Goal: Task Accomplishment & Management: Manage account settings

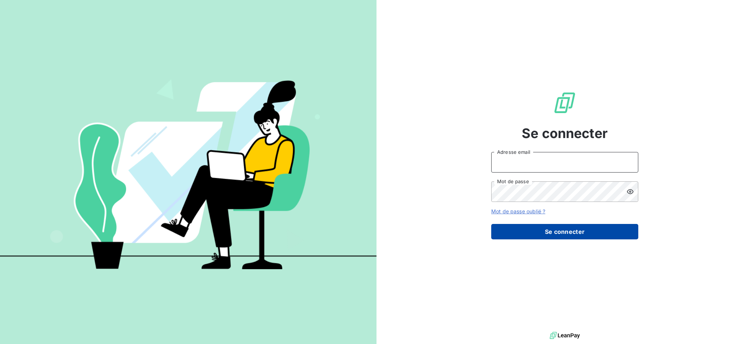
type input "[EMAIL_ADDRESS][DOMAIN_NAME]"
click at [594, 233] on button "Se connecter" at bounding box center [564, 231] width 147 height 15
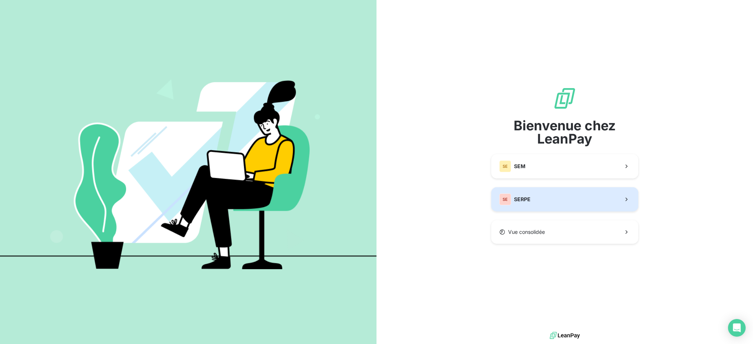
click at [547, 198] on button "SE SERPE" at bounding box center [564, 200] width 147 height 24
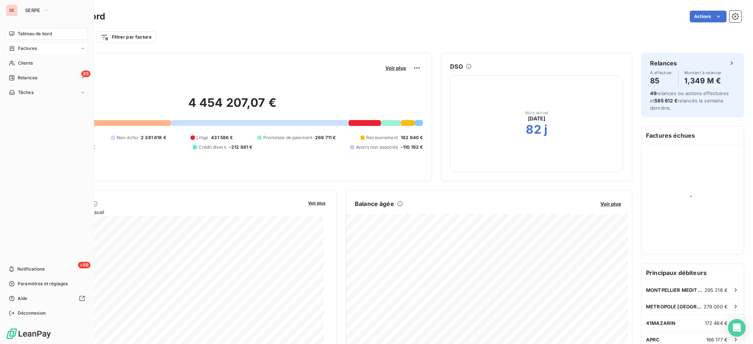
click at [31, 46] on span "Factures" at bounding box center [27, 48] width 19 height 7
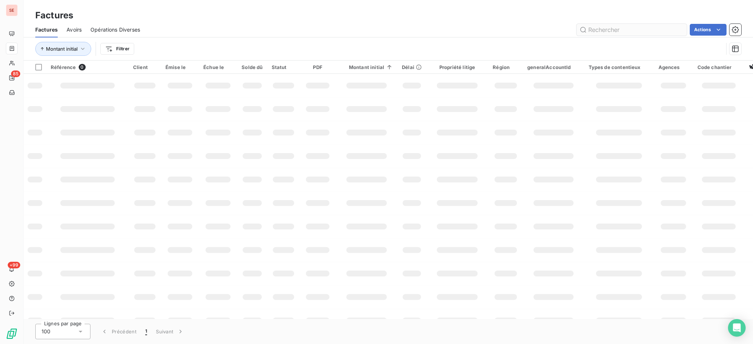
click at [639, 29] on input "text" at bounding box center [631, 30] width 110 height 12
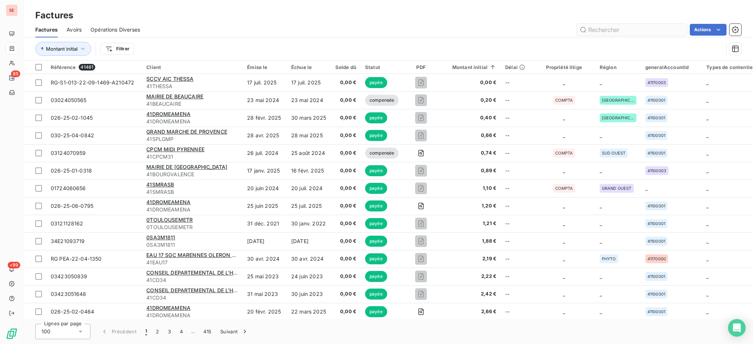
click at [611, 31] on input "text" at bounding box center [631, 30] width 110 height 12
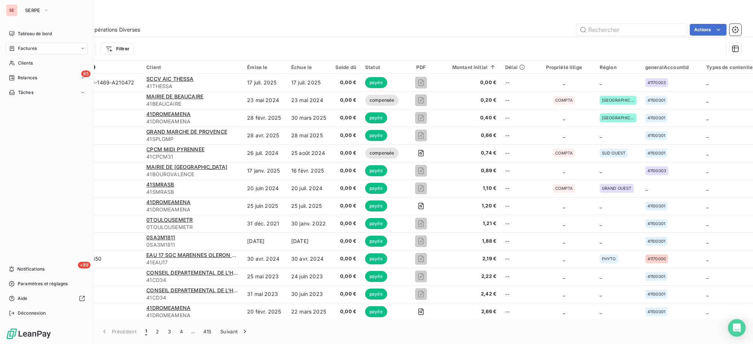
click at [22, 47] on span "Factures" at bounding box center [27, 48] width 19 height 7
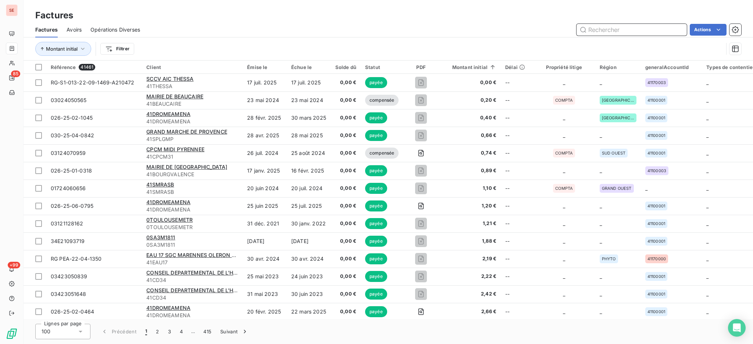
click at [607, 30] on input "text" at bounding box center [631, 30] width 110 height 12
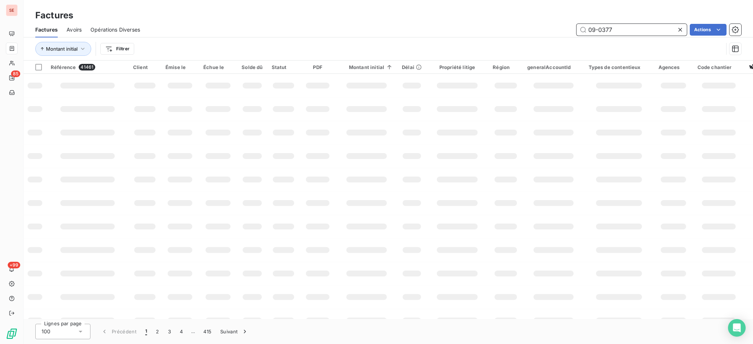
type input "09-0377"
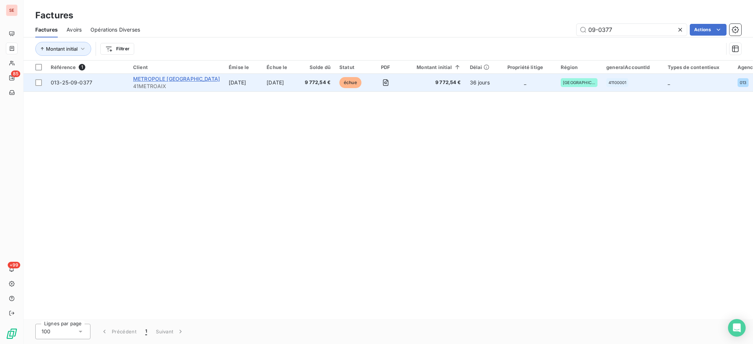
click at [184, 77] on span "METROPOLE [GEOGRAPHIC_DATA]" at bounding box center [176, 79] width 87 height 6
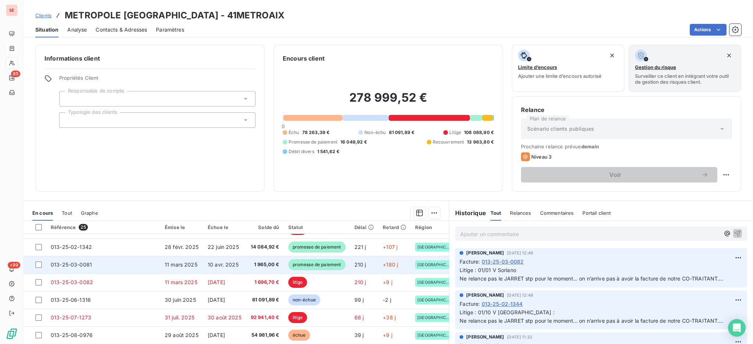
scroll to position [40, 0]
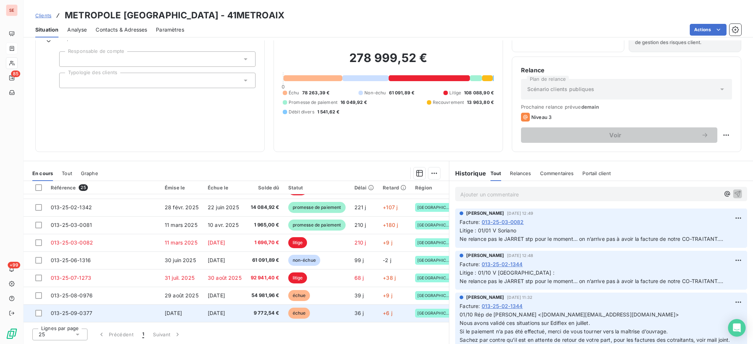
click at [203, 313] on td "[DATE]" at bounding box center [224, 314] width 43 height 18
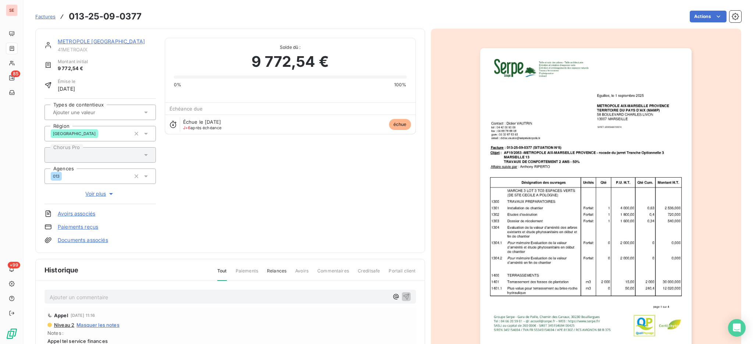
click at [147, 298] on p "Ajouter un commentaire ﻿" at bounding box center [219, 297] width 339 height 9
click at [90, 294] on p "Ajouter un commentaire ﻿" at bounding box center [219, 295] width 339 height 9
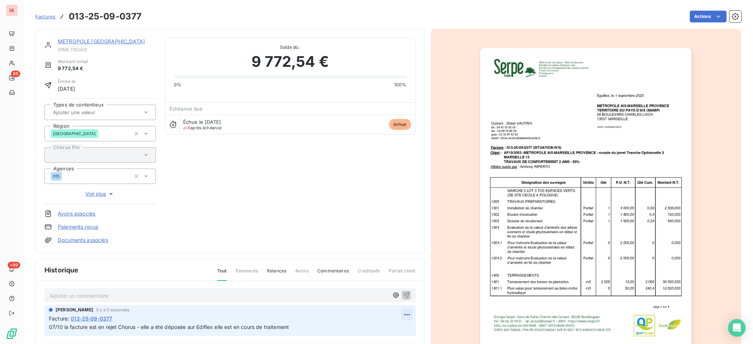
click at [392, 315] on html "SE 85 +99 Factures 013-25-09-0377 Actions METROPOLE [GEOGRAPHIC_DATA]-[GEOGRAPH…" at bounding box center [376, 172] width 753 height 344
click at [368, 281] on div "Editer" at bounding box center [377, 285] width 41 height 12
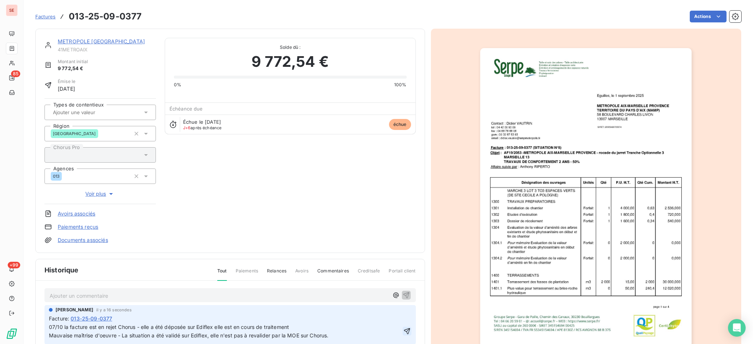
click at [403, 334] on icon "button" at bounding box center [406, 331] width 7 height 7
click at [98, 240] on link "Documents associés" at bounding box center [83, 240] width 50 height 7
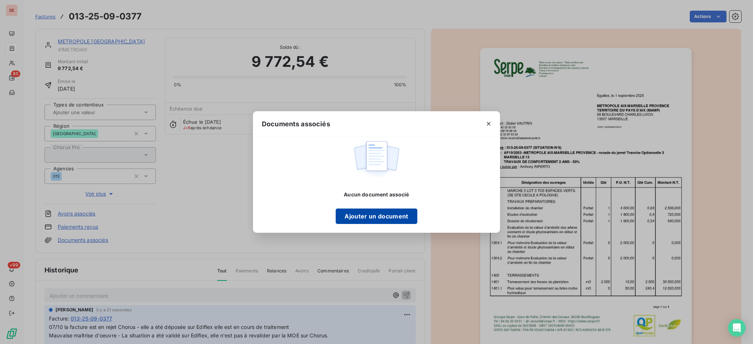
click at [378, 219] on button "Ajouter un document" at bounding box center [376, 216] width 81 height 15
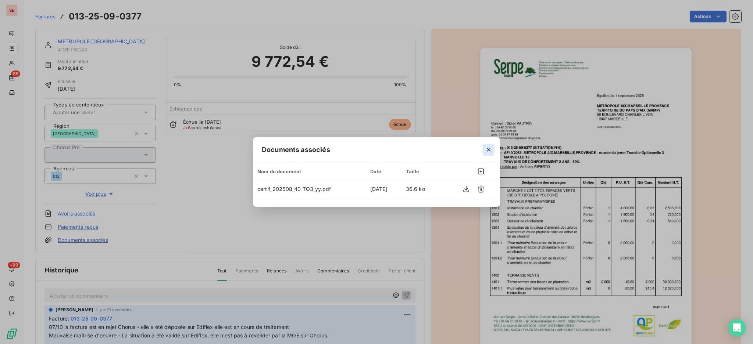
click at [489, 149] on icon "button" at bounding box center [488, 149] width 7 height 7
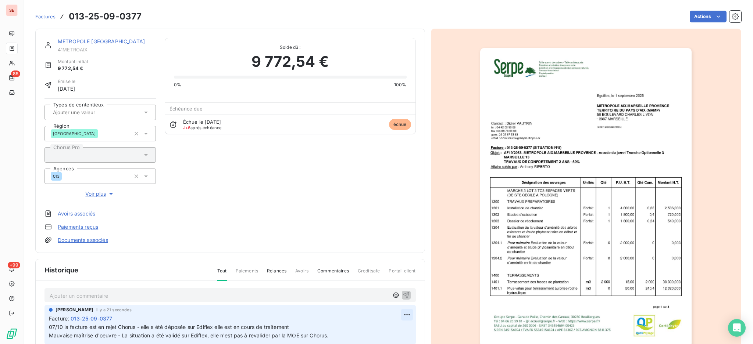
click at [398, 314] on html "SE 85 +99 Factures 013-25-09-0377 Actions METROPOLE [GEOGRAPHIC_DATA]-[GEOGRAPH…" at bounding box center [376, 172] width 753 height 344
click at [374, 286] on div "Editer" at bounding box center [377, 285] width 41 height 12
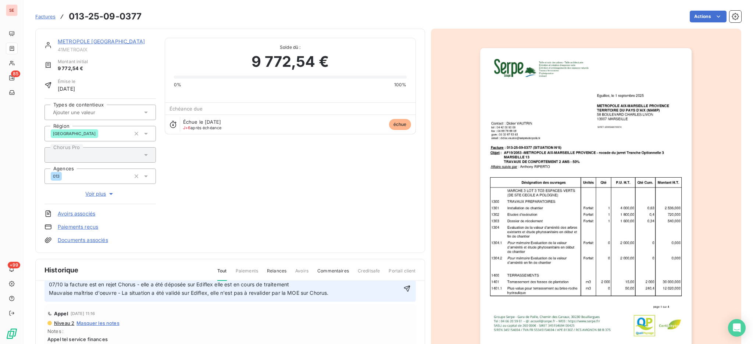
click at [342, 282] on p "07/10 la facture est en rejet Chorus - elle a été déposée sur Ediflex elle est …" at bounding box center [225, 289] width 352 height 17
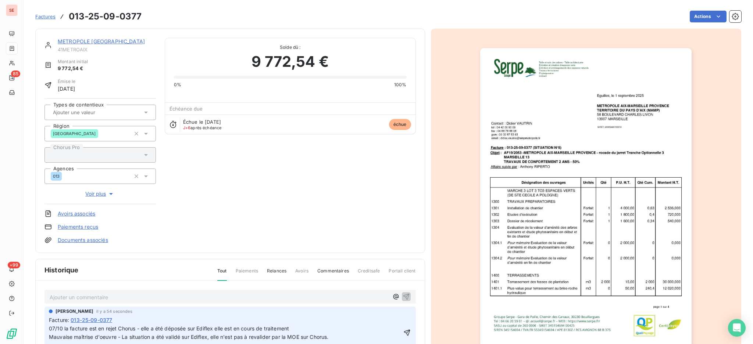
click at [300, 329] on p "07/10 la facture est en rejet Chorus - elle a été déposée sur Ediflex elle est …" at bounding box center [225, 333] width 352 height 17
click at [103, 241] on link "Documents associés" at bounding box center [83, 240] width 50 height 7
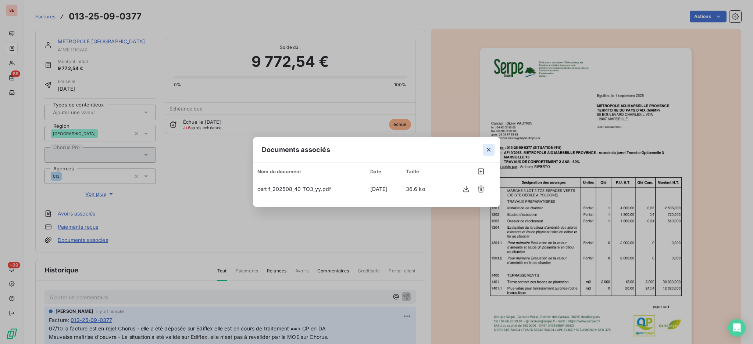
click at [488, 149] on icon "button" at bounding box center [489, 150] width 4 height 4
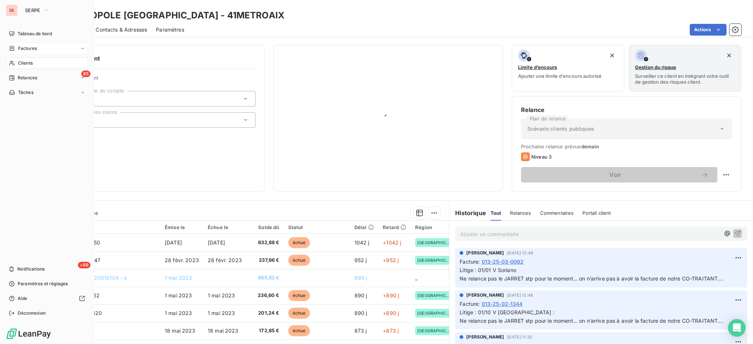
click at [26, 62] on span "Clients" at bounding box center [25, 63] width 15 height 7
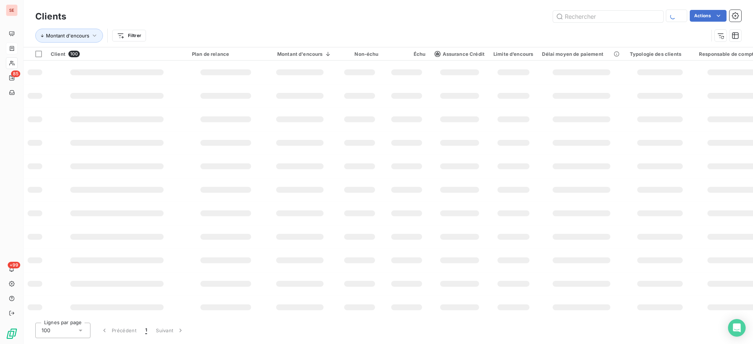
drag, startPoint x: 611, startPoint y: 15, endPoint x: 537, endPoint y: 15, distance: 73.9
click at [555, 14] on input "text" at bounding box center [608, 17] width 110 height 12
type input "aubais"
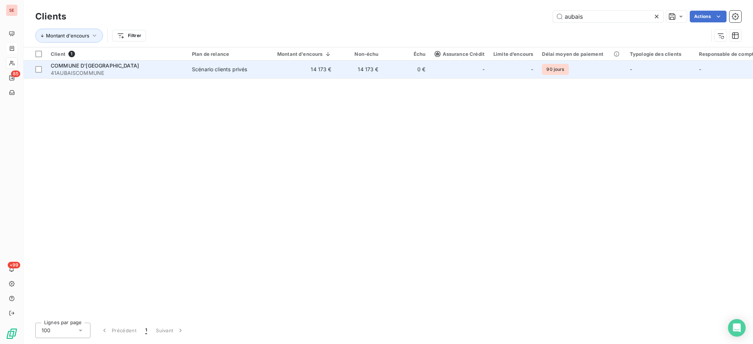
click at [137, 75] on span "41AUBAISCOMMUNE" at bounding box center [117, 72] width 132 height 7
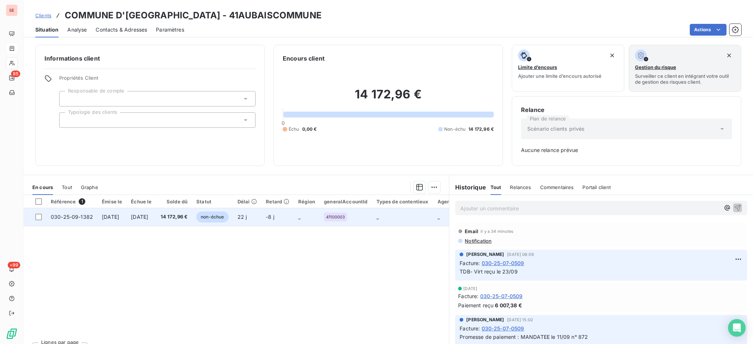
click at [183, 219] on span "14 172,96 €" at bounding box center [174, 217] width 27 height 7
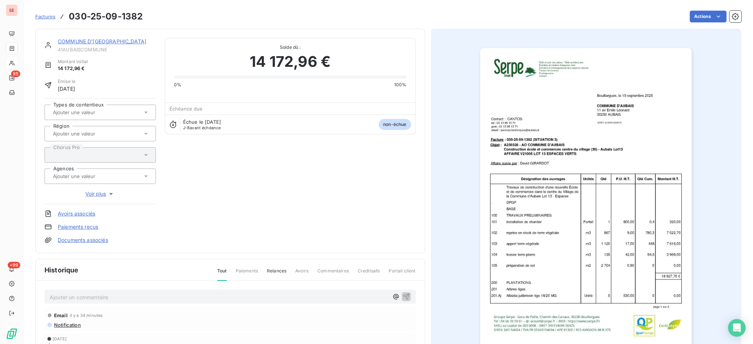
click at [187, 301] on p "Ajouter un commentaire ﻿" at bounding box center [219, 297] width 339 height 9
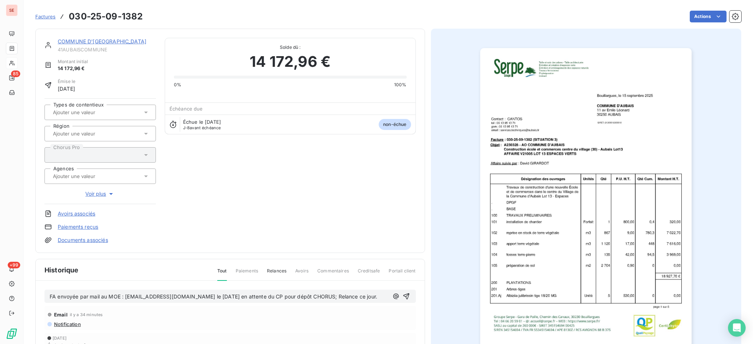
click at [50, 296] on span "FA envoyée par mail au MOE : [EMAIL_ADDRESS][DOMAIN_NAME] le [DATE] en attente …" at bounding box center [214, 297] width 328 height 6
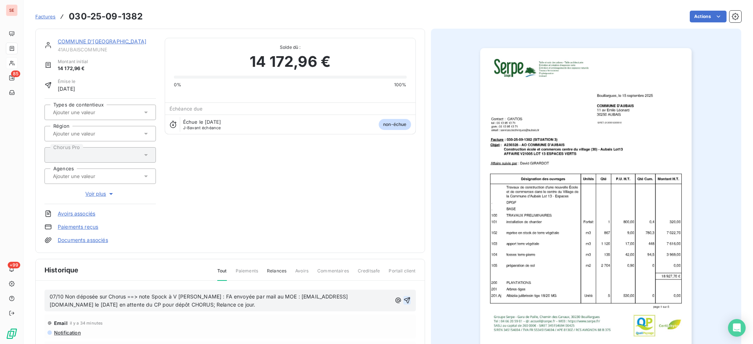
click at [404, 298] on icon "button" at bounding box center [407, 301] width 6 height 6
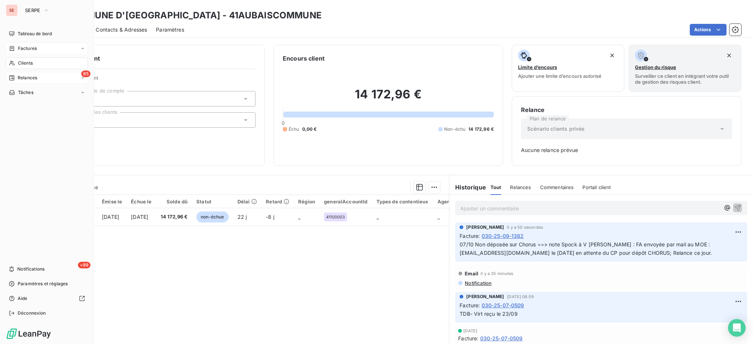
click at [24, 75] on span "Relances" at bounding box center [27, 78] width 19 height 7
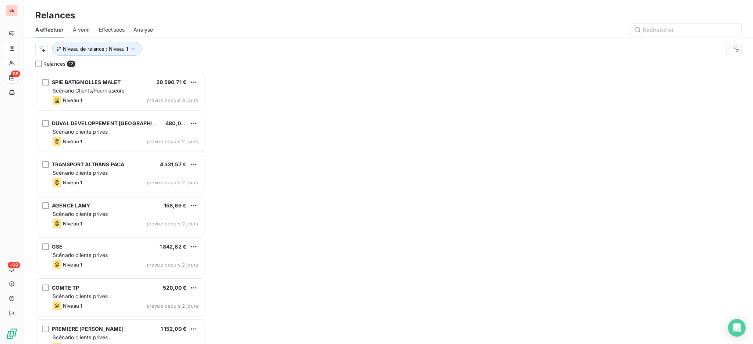
scroll to position [265, 162]
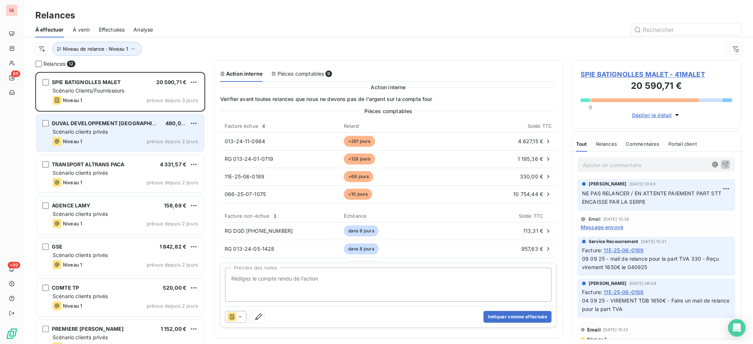
click at [136, 141] on div "Niveau 1 prévue depuis 2 jours" at bounding box center [126, 141] width 146 height 9
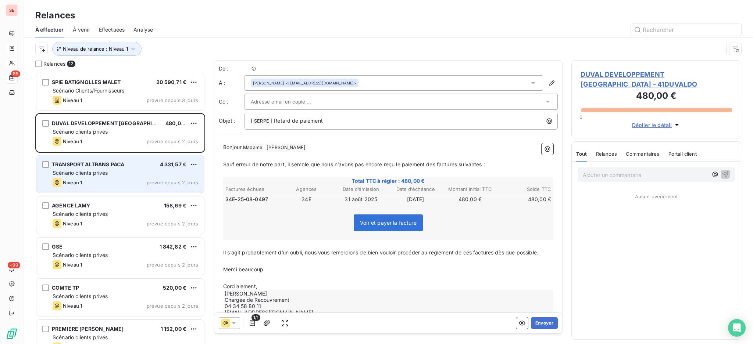
scroll to position [265, 162]
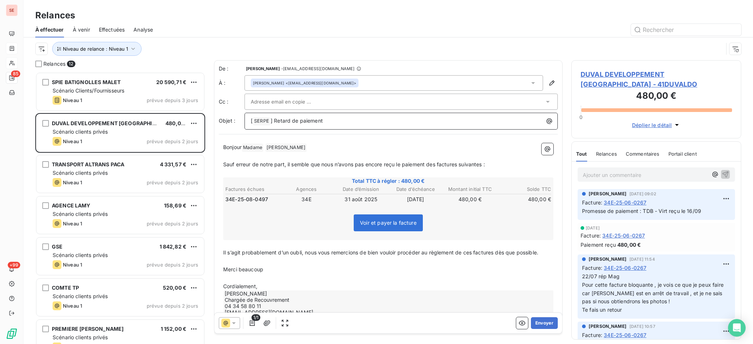
click at [345, 122] on p "[ SERPE ﻿ ] Retard de paiement" at bounding box center [403, 121] width 304 height 9
click at [537, 322] on button "Envoyer" at bounding box center [544, 324] width 27 height 12
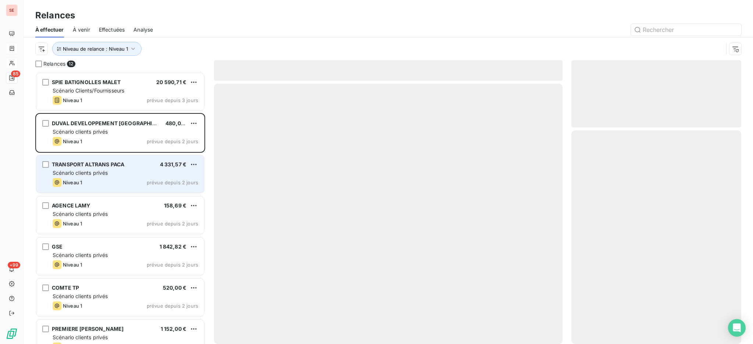
click at [139, 178] on div "TRANSPORT ALTRANS PACA 4 331,57 € Scénario clients privés Niveau 1 prévue depui…" at bounding box center [120, 175] width 168 height 38
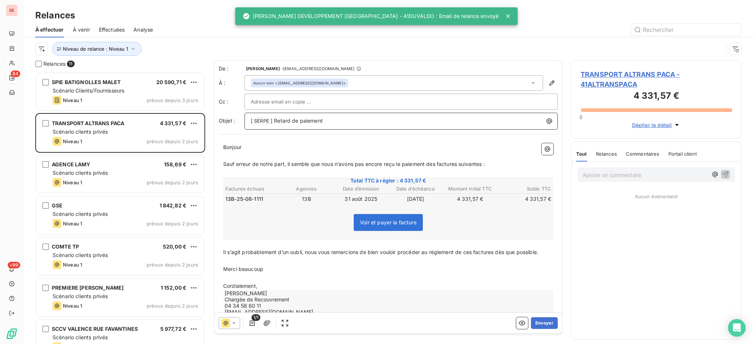
click at [351, 124] on p "[ SERPE ﻿ ] Retard de paiement" at bounding box center [403, 121] width 304 height 9
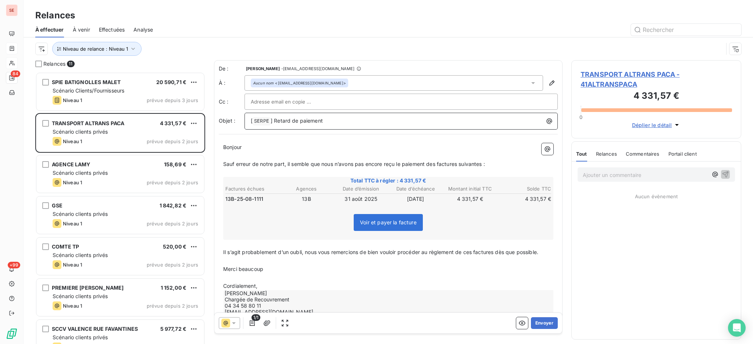
click at [333, 119] on p "[ SERPE ﻿ ] Retard de paiement" at bounding box center [403, 121] width 304 height 9
click at [340, 279] on p "﻿" at bounding box center [388, 278] width 330 height 8
click at [333, 286] on p "Cordialement," at bounding box center [388, 286] width 330 height 8
click at [532, 323] on button "Envoyer" at bounding box center [544, 324] width 27 height 12
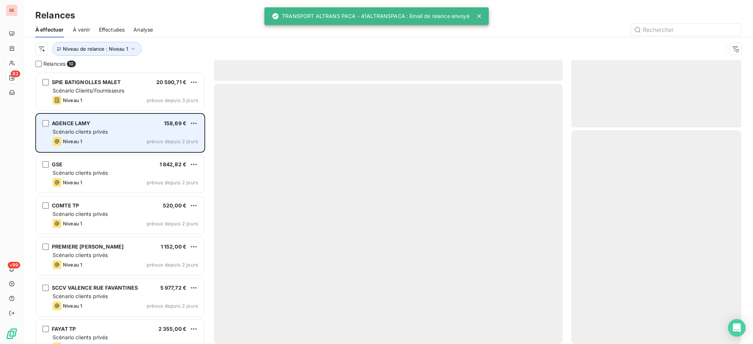
click at [116, 130] on div "Scénario clients privés" at bounding box center [126, 131] width 146 height 7
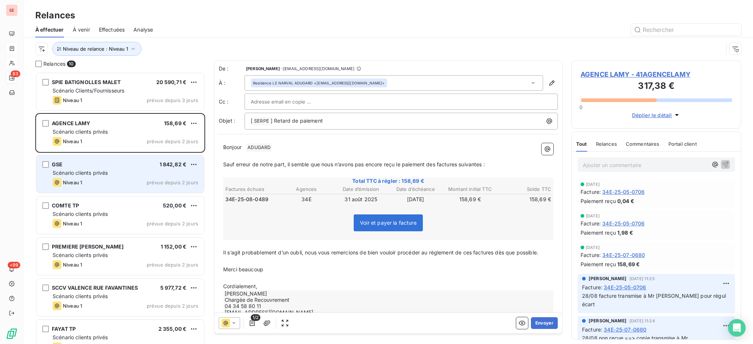
click at [164, 179] on div "Niveau 1 prévue depuis 2 jours" at bounding box center [126, 182] width 146 height 9
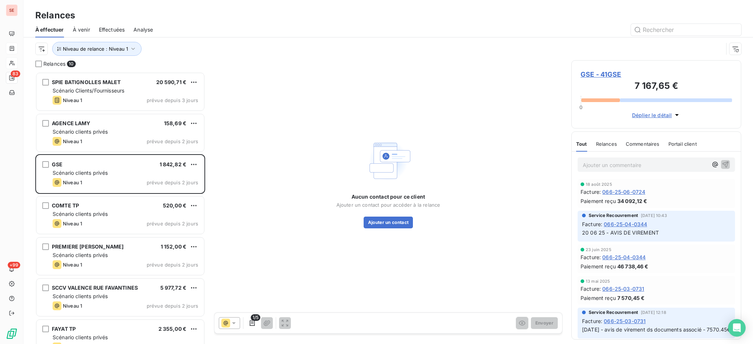
click at [607, 71] on span "GSE - 41GSE" at bounding box center [656, 74] width 151 height 10
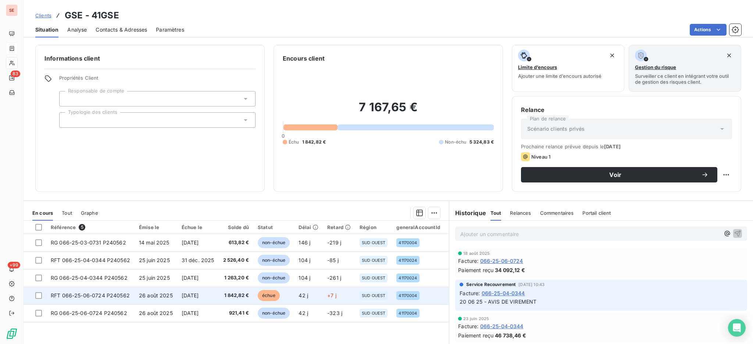
click at [133, 297] on td "RFT 066-25-06-0724 P240562" at bounding box center [90, 296] width 88 height 18
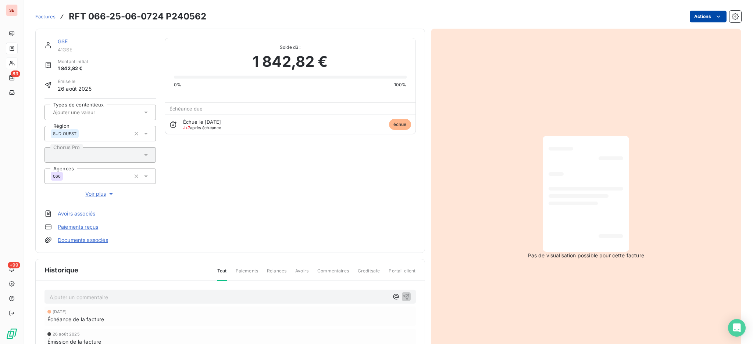
click at [692, 14] on html "SE 83 +99 Factures RFT 066-25-06-0724 P240562 Actions GSE 41GSE Montant initial…" at bounding box center [376, 172] width 753 height 344
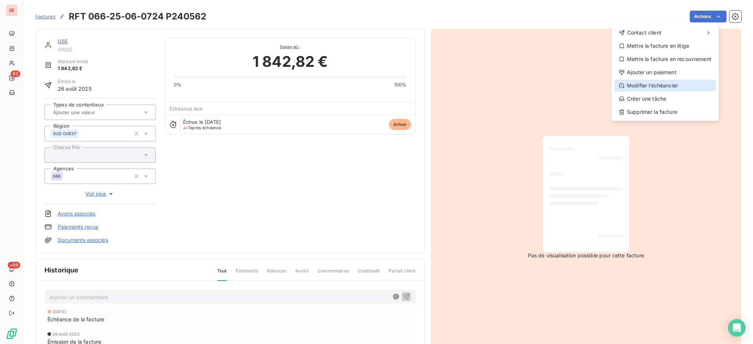
click at [674, 81] on div "Modifier l’échéancier" at bounding box center [664, 86] width 101 height 12
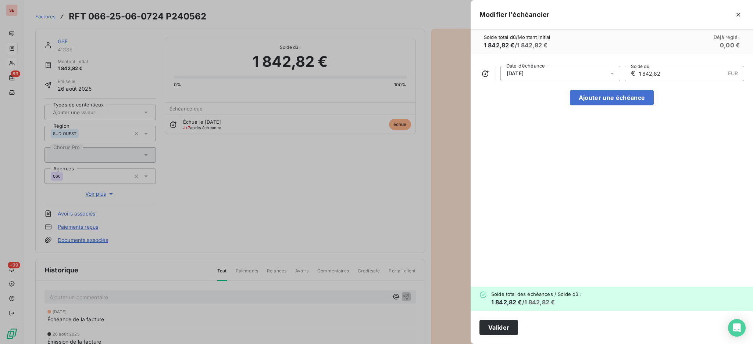
click at [614, 74] on icon at bounding box center [611, 73] width 7 height 7
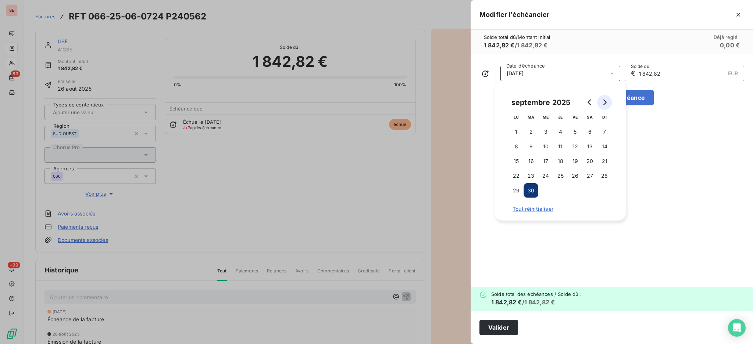
click at [604, 101] on icon "Go to next month" at bounding box center [604, 103] width 6 height 6
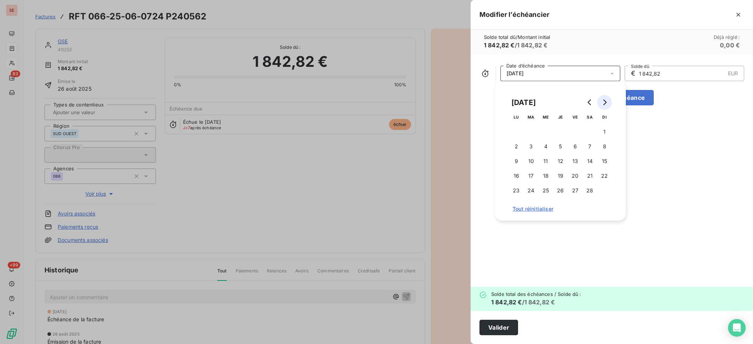
click at [604, 101] on icon "Go to next month" at bounding box center [604, 103] width 6 height 6
click at [533, 189] on button "30" at bounding box center [531, 190] width 15 height 15
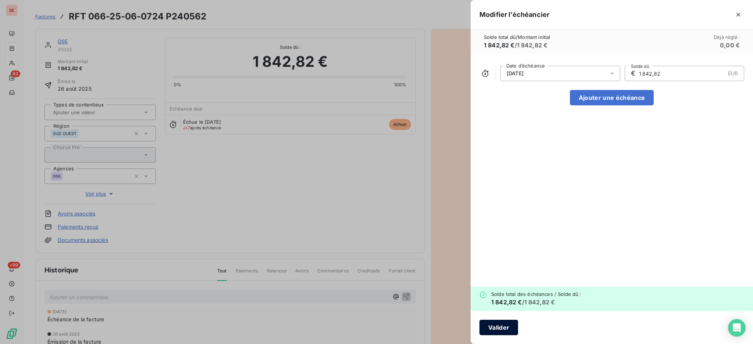
click at [513, 328] on button "Valider" at bounding box center [498, 327] width 39 height 15
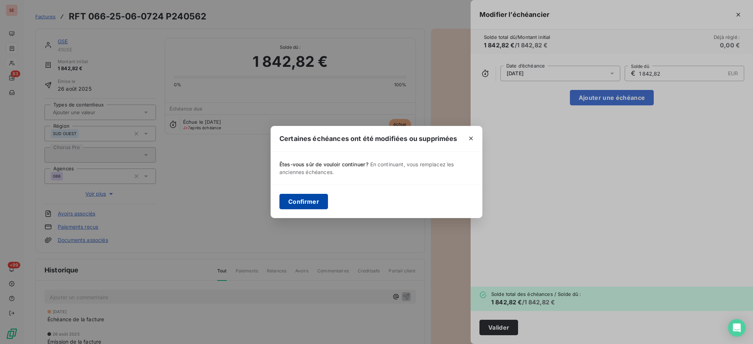
click at [299, 199] on button "Confirmer" at bounding box center [303, 201] width 49 height 15
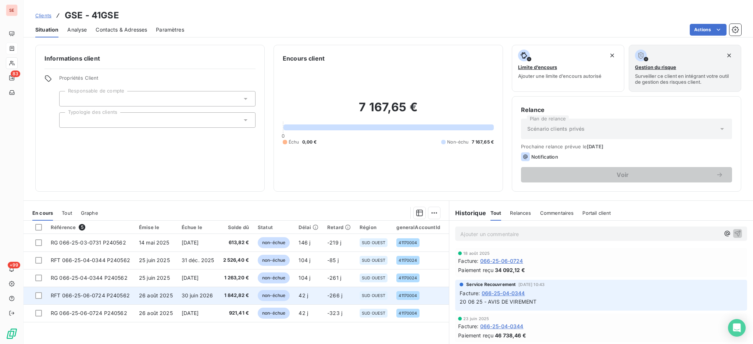
click at [153, 293] on span "26 août 2025" at bounding box center [156, 296] width 34 height 6
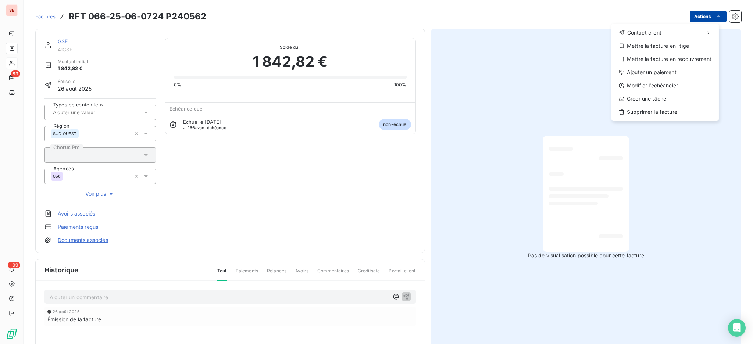
click at [690, 16] on html "SE 83 +99 Factures RFT 066-25-06-0724 P240562 Actions Contact client Mettre la …" at bounding box center [376, 172] width 753 height 344
click at [673, 82] on div "Modifier l’échéancier" at bounding box center [664, 86] width 101 height 12
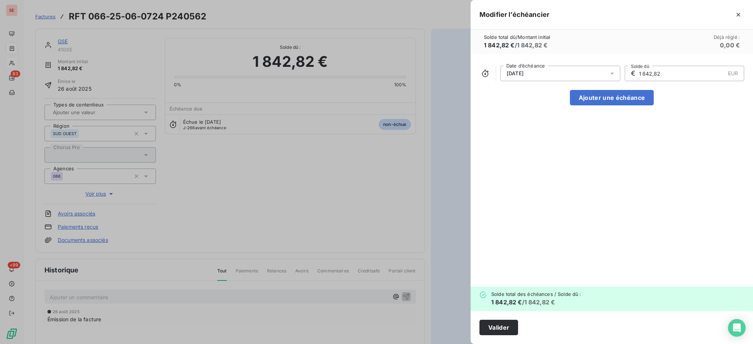
click at [610, 72] on icon at bounding box center [611, 73] width 7 height 7
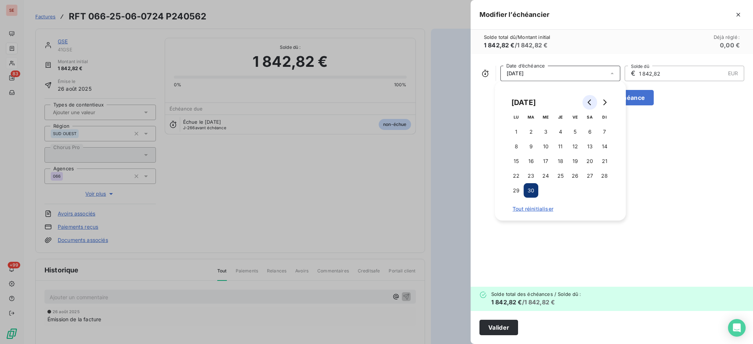
click at [591, 103] on icon "Go to previous month" at bounding box center [590, 103] width 6 height 6
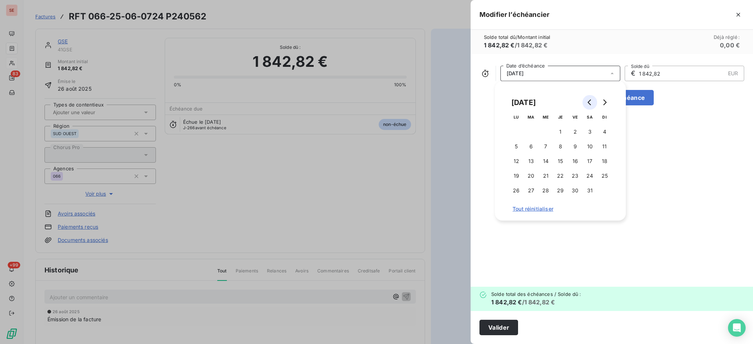
click at [591, 103] on icon "Go to previous month" at bounding box center [590, 103] width 6 height 6
click at [549, 191] on button "31" at bounding box center [545, 190] width 15 height 15
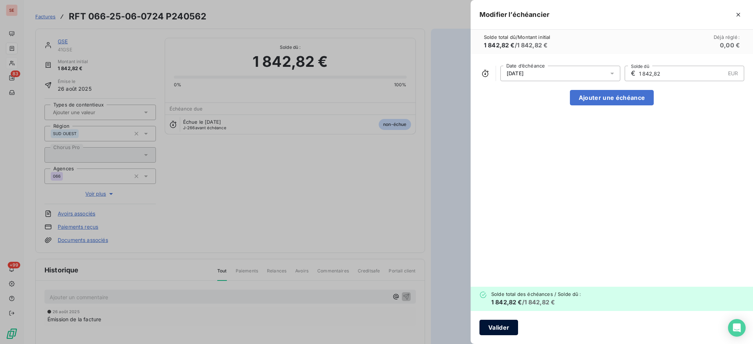
click at [493, 332] on button "Valider" at bounding box center [498, 327] width 39 height 15
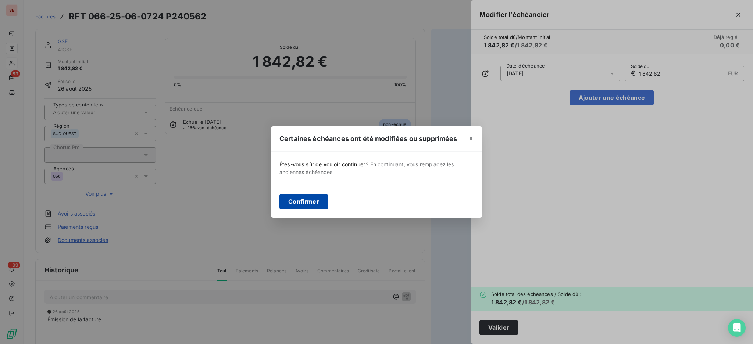
click at [308, 204] on button "Confirmer" at bounding box center [303, 201] width 49 height 15
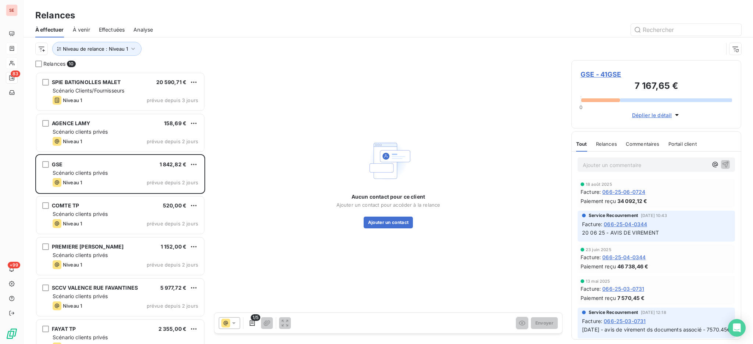
scroll to position [265, 162]
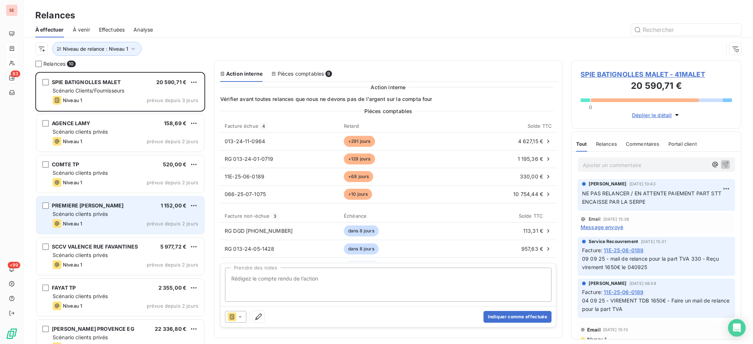
click at [93, 221] on div "Niveau 1 prévue depuis 2 jours" at bounding box center [126, 223] width 146 height 9
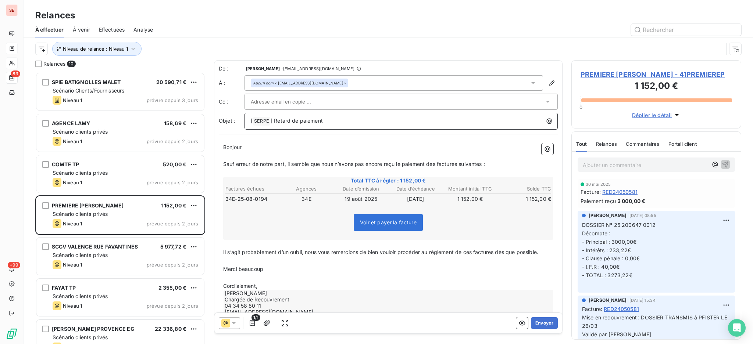
click at [353, 125] on p "[ SERPE ﻿ ] Retard de paiement" at bounding box center [403, 121] width 304 height 9
click at [321, 286] on p "Cordialement," at bounding box center [388, 286] width 330 height 8
click at [531, 321] on button "Envoyer" at bounding box center [544, 324] width 27 height 12
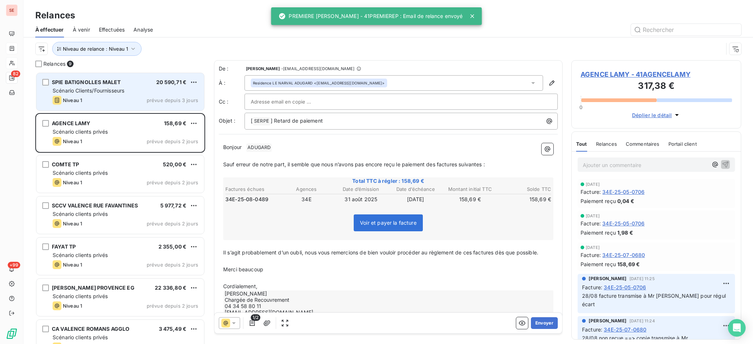
click at [133, 99] on div "Niveau 1 prévue depuis 3 jours" at bounding box center [126, 100] width 146 height 9
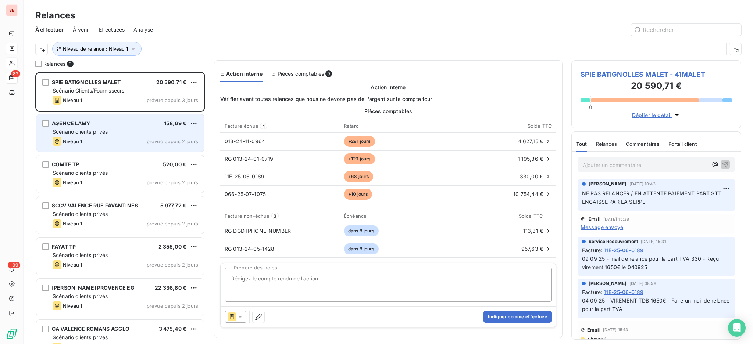
click at [164, 129] on div "Scénario clients privés" at bounding box center [126, 131] width 146 height 7
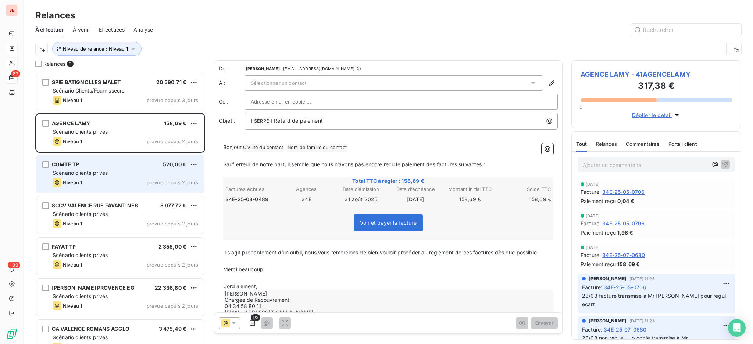
click at [146, 168] on div "COMTE TP 520,00 € Scénario clients privés Niveau 1 prévue depuis 2 jours" at bounding box center [120, 175] width 168 height 38
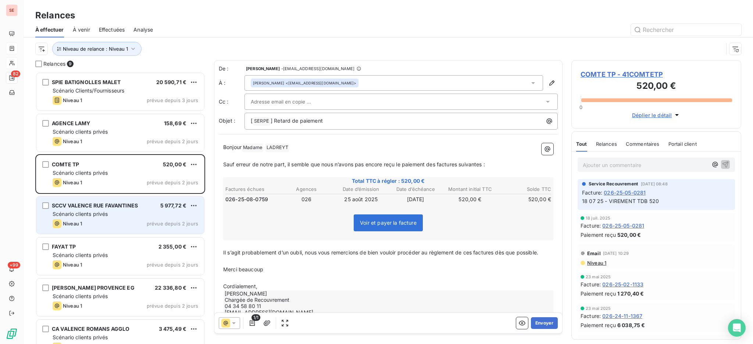
click at [133, 214] on div "Scénario clients privés" at bounding box center [126, 214] width 146 height 7
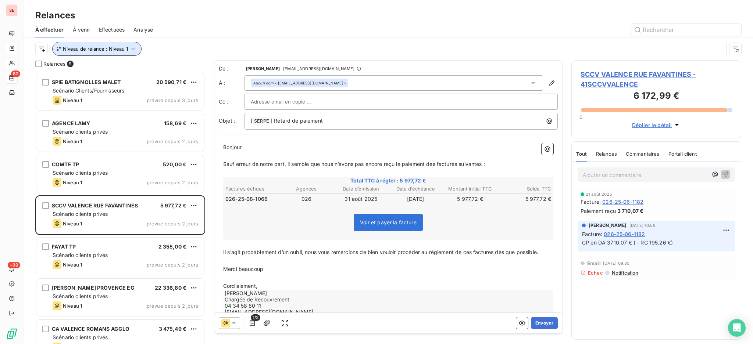
click at [135, 49] on icon "button" at bounding box center [132, 48] width 7 height 7
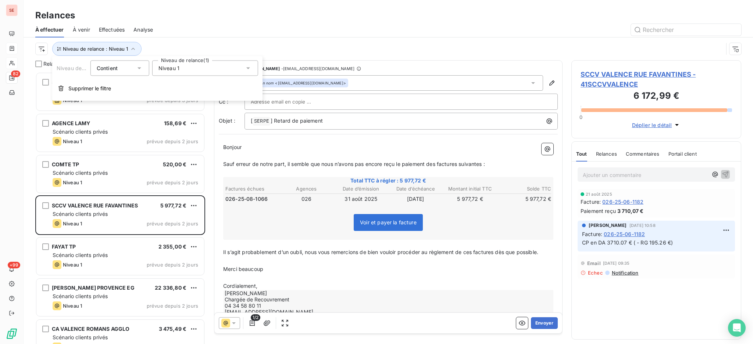
click at [246, 67] on icon at bounding box center [247, 68] width 7 height 7
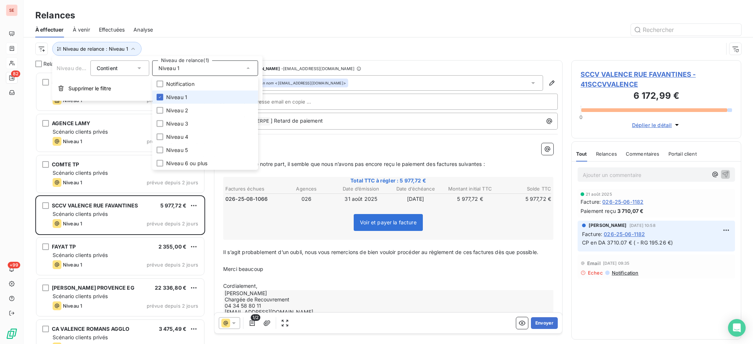
click at [178, 99] on span "Niveau 1" at bounding box center [176, 97] width 21 height 7
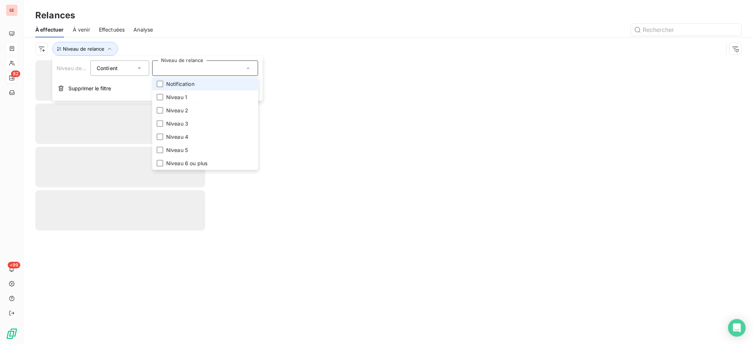
click at [178, 86] on span "Notification" at bounding box center [180, 84] width 28 height 7
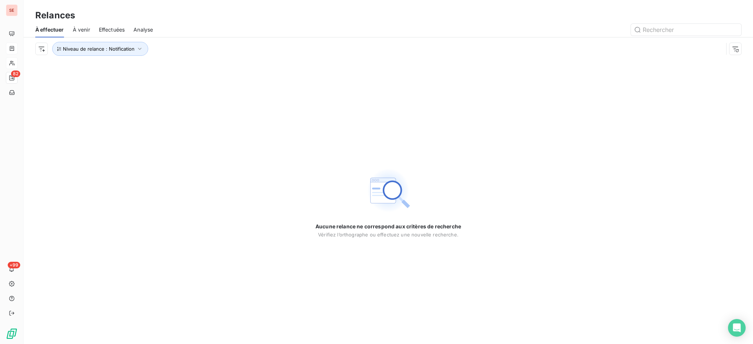
click at [225, 10] on div "Relances" at bounding box center [388, 15] width 729 height 13
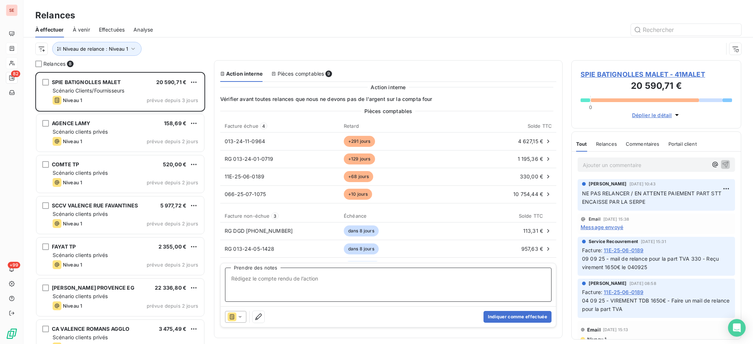
scroll to position [8, 8]
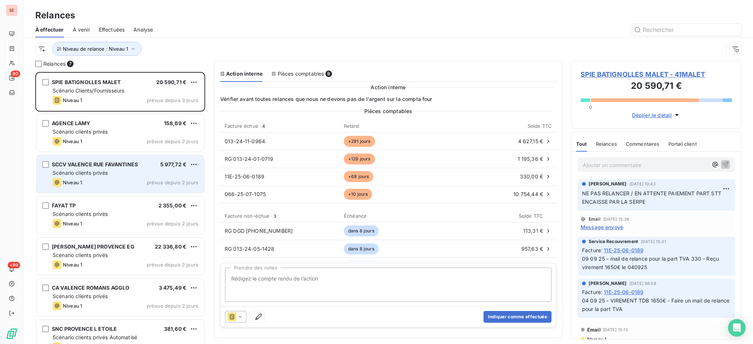
click at [110, 171] on div "Scénario clients privés" at bounding box center [126, 172] width 146 height 7
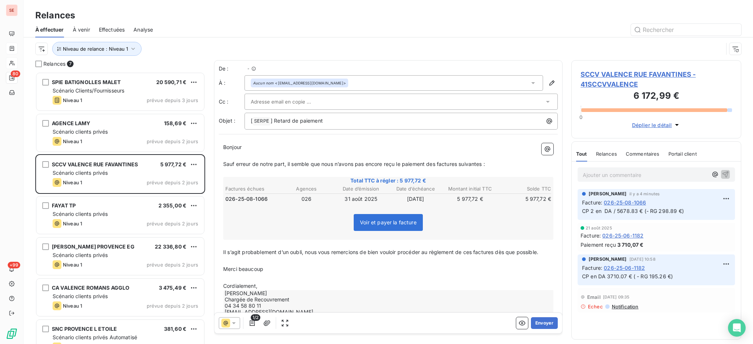
scroll to position [265, 162]
click at [529, 84] on icon at bounding box center [532, 82] width 7 height 7
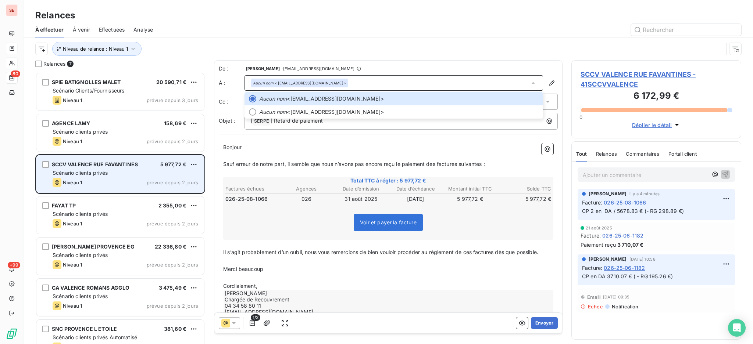
click at [131, 168] on div "SCCV VALENCE [STREET_ADDRESS] € Scénario clients privés Niveau 1 prévue depuis …" at bounding box center [120, 175] width 168 height 38
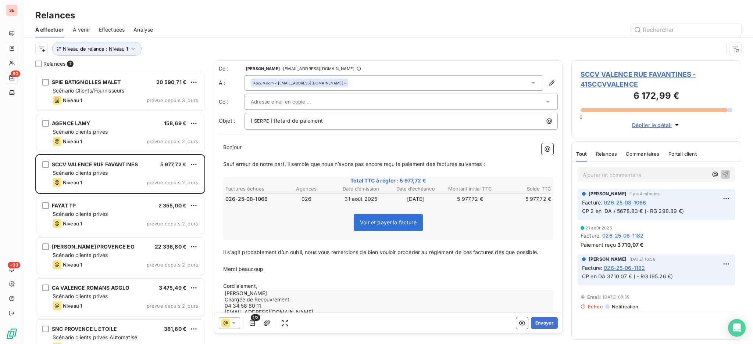
click at [642, 76] on span "SCCV VALENCE RUE FAVANTINES - 41SCCVVALENCE" at bounding box center [656, 79] width 151 height 20
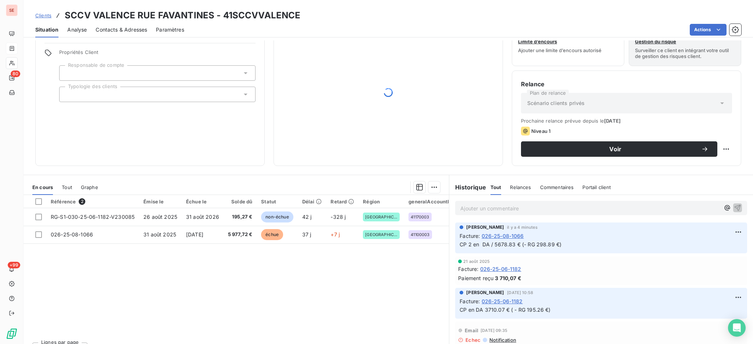
scroll to position [40, 0]
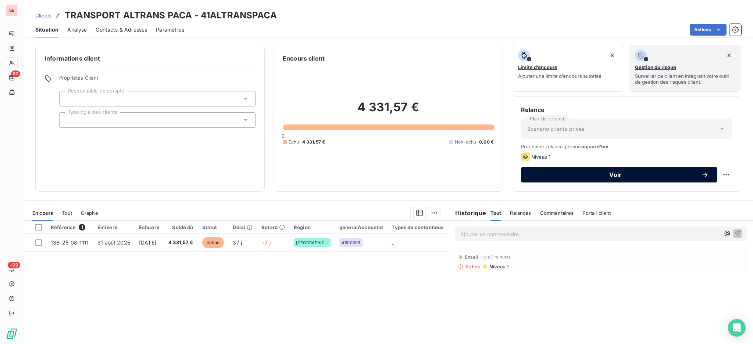
click at [557, 175] on span "Voir" at bounding box center [615, 175] width 171 height 6
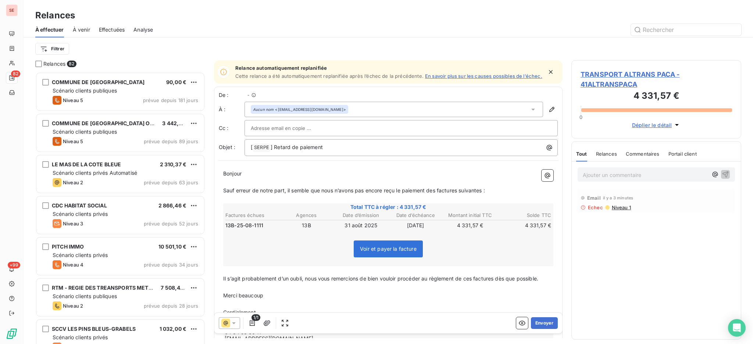
scroll to position [265, 162]
click at [632, 75] on span "TRANSPORT ALTRANS PACA - 41ALTRANSPACA" at bounding box center [656, 79] width 151 height 20
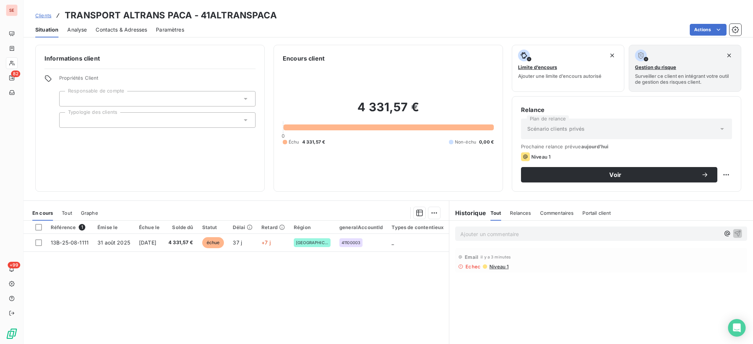
click at [134, 31] on span "Contacts & Adresses" at bounding box center [121, 29] width 51 height 7
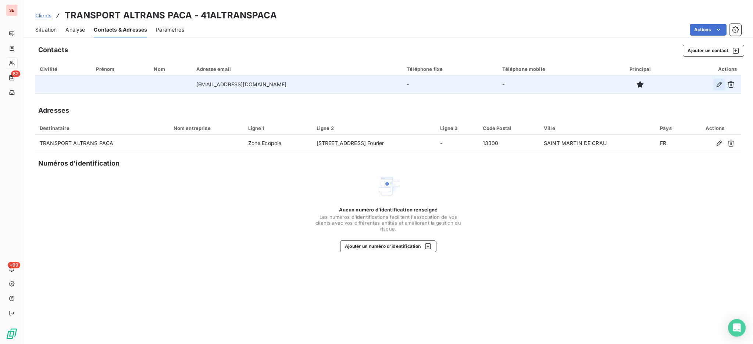
click at [718, 85] on icon "button" at bounding box center [719, 84] width 5 height 5
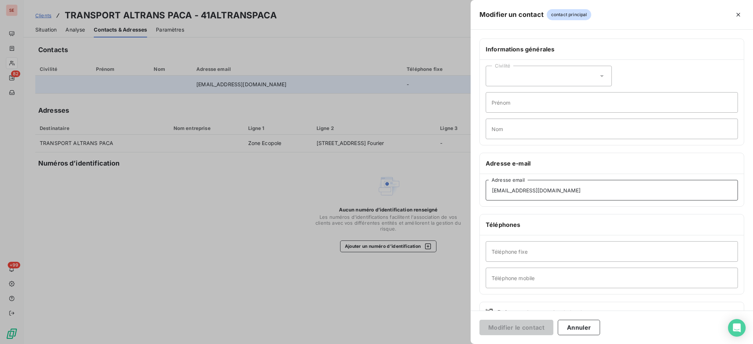
drag, startPoint x: 556, startPoint y: 191, endPoint x: 283, endPoint y: 199, distance: 272.2
click at [283, 344] on div "Modifier un contact contact principal Informations générales Civilité Prénom No…" at bounding box center [376, 344] width 753 height 0
paste input
type input "a.bergdoll@altrans.fr"
click at [504, 325] on button "Modifier le contact" at bounding box center [516, 327] width 74 height 15
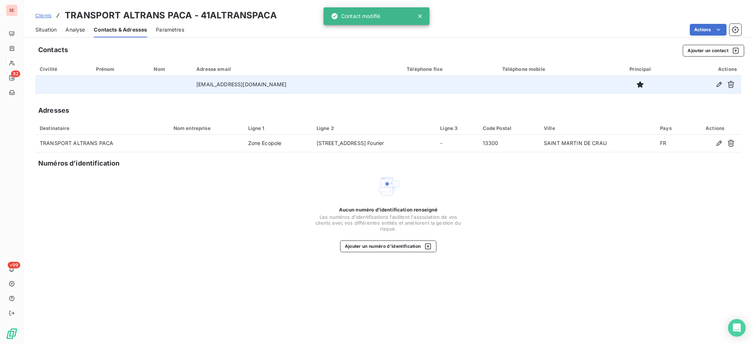
click at [46, 28] on span "Situation" at bounding box center [45, 29] width 21 height 7
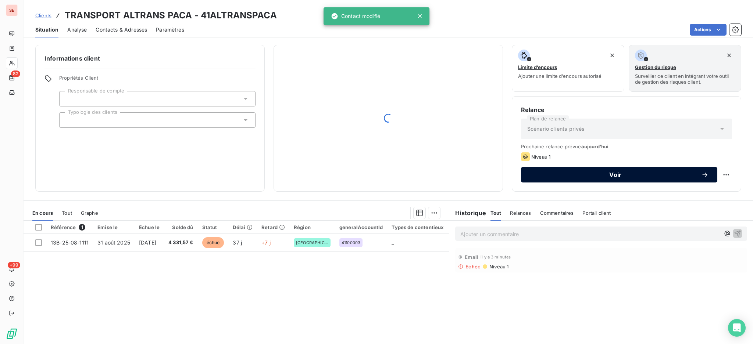
click at [592, 169] on button "Voir" at bounding box center [619, 174] width 196 height 15
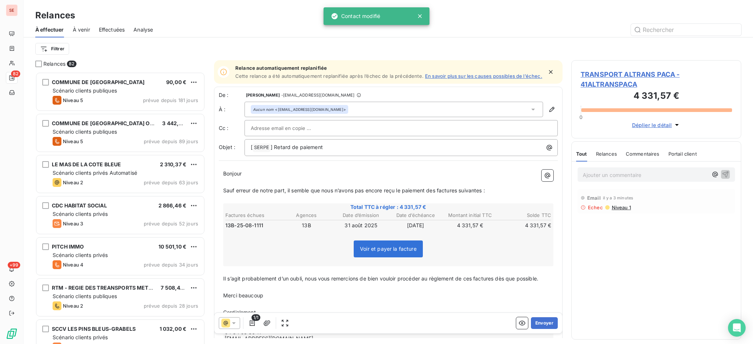
scroll to position [265, 162]
click at [347, 152] on p "[ SERPE ﻿ ] Retard de paiement" at bounding box center [403, 147] width 304 height 9
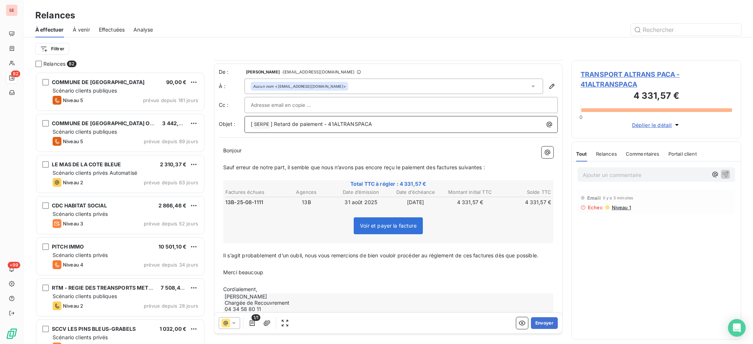
scroll to position [46, 0]
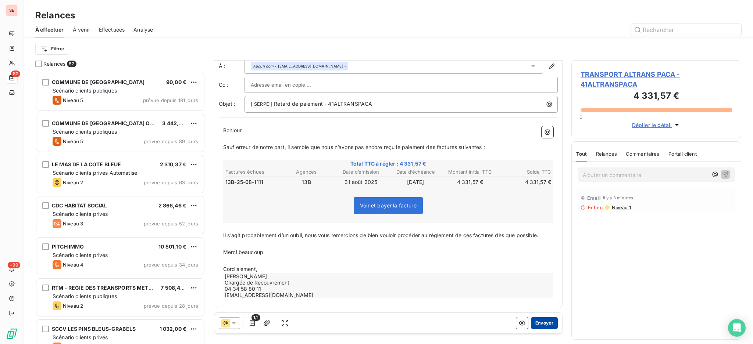
click at [531, 324] on button "Envoyer" at bounding box center [544, 324] width 27 height 12
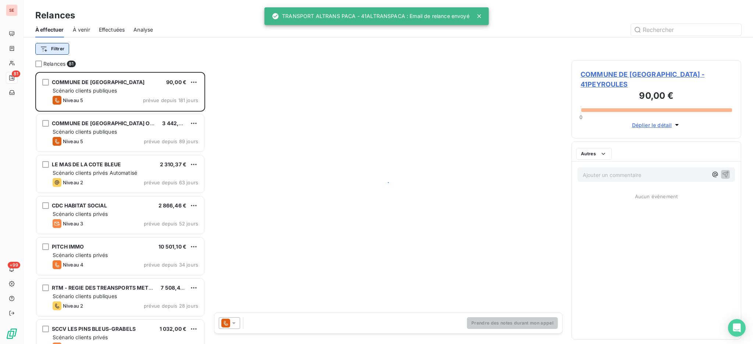
click at [50, 50] on html "SE 81 +99 Relances À effectuer À venir Effectuées Analyse Filtrer Relances 81 C…" at bounding box center [376, 172] width 753 height 344
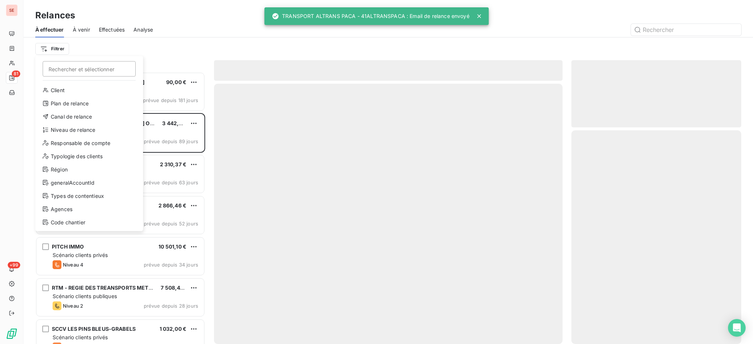
click at [56, 136] on div "Client Plan de relance Canal de relance Niveau de relance Responsable de compte…" at bounding box center [89, 158] width 102 height 147
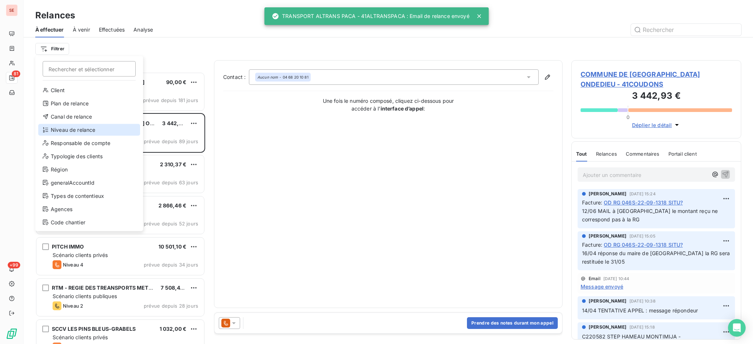
click at [60, 130] on div "Niveau de relance" at bounding box center [89, 130] width 102 height 12
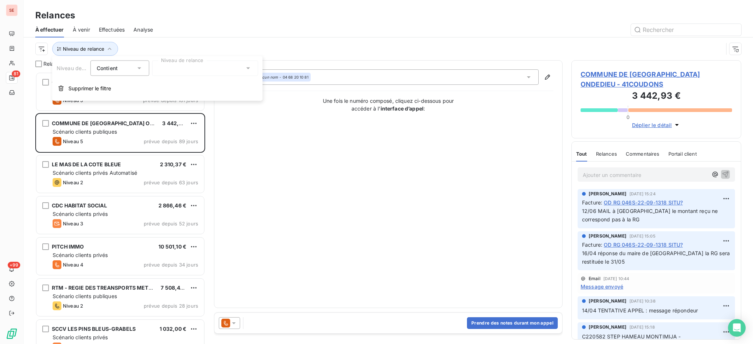
click at [245, 68] on icon at bounding box center [247, 68] width 7 height 7
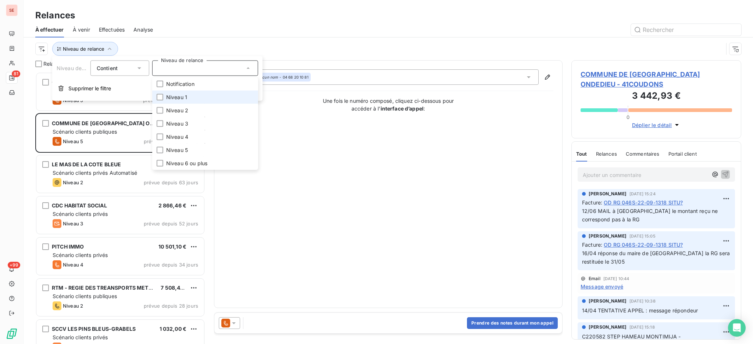
click at [190, 100] on li "Niveau 1" at bounding box center [205, 97] width 106 height 13
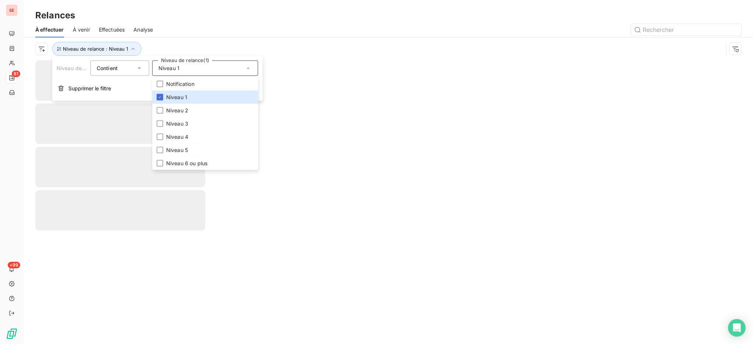
click at [182, 29] on div at bounding box center [451, 30] width 579 height 12
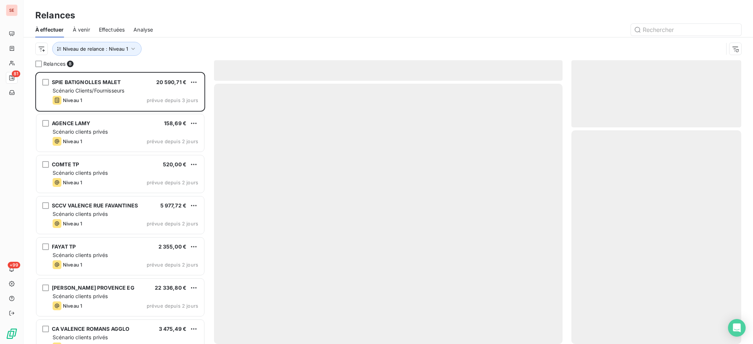
scroll to position [265, 162]
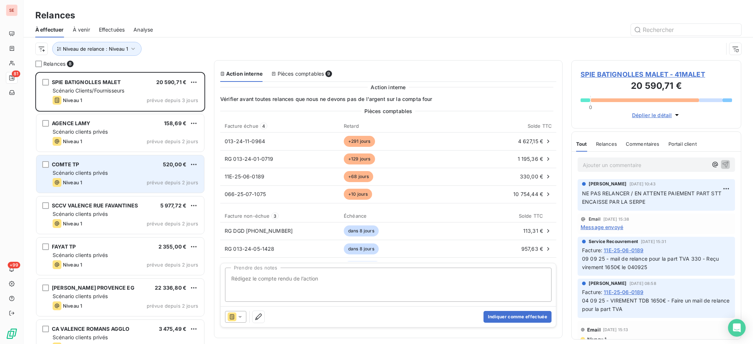
click at [122, 175] on div "Scénario clients privés" at bounding box center [126, 172] width 146 height 7
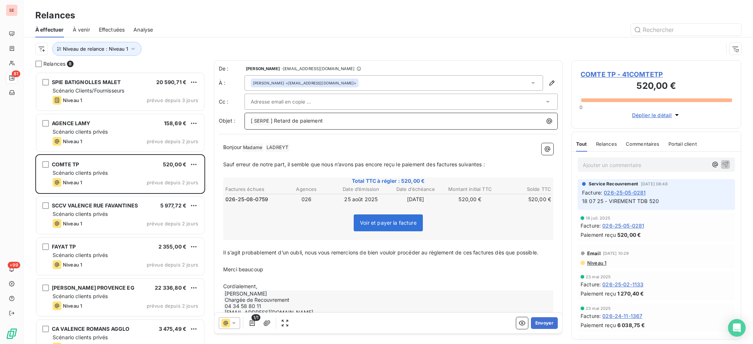
click at [346, 121] on p "[ SERPE ﻿ ] Retard de paiement" at bounding box center [403, 121] width 304 height 9
click at [529, 82] on icon at bounding box center [532, 82] width 7 height 7
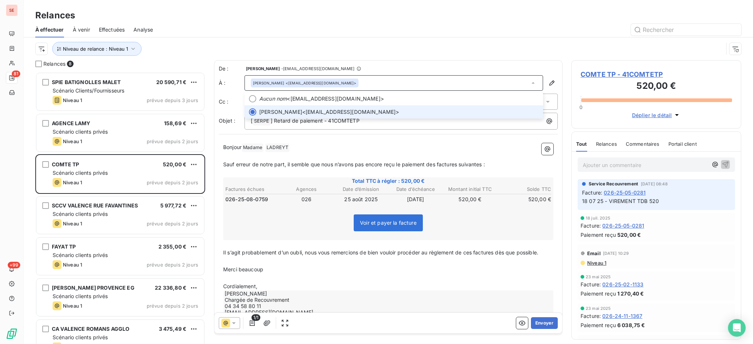
click at [529, 82] on icon at bounding box center [532, 82] width 7 height 7
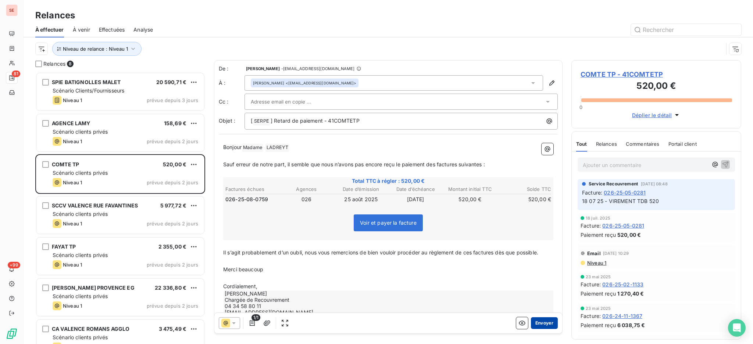
click at [535, 321] on button "Envoyer" at bounding box center [544, 324] width 27 height 12
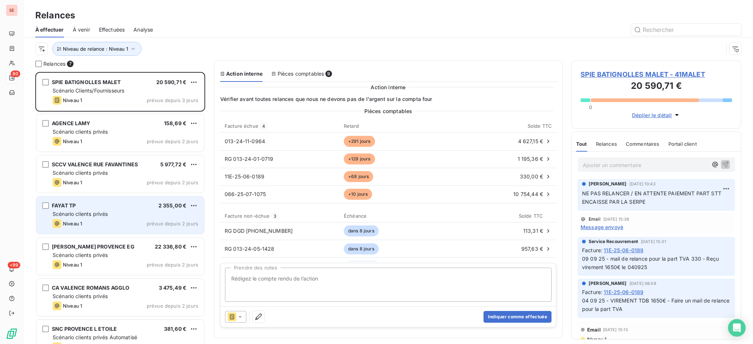
click at [93, 210] on div "FAYAT TP 2 355,00 € Scénario clients privés Niveau 1 prévue depuis 2 jours" at bounding box center [120, 216] width 168 height 38
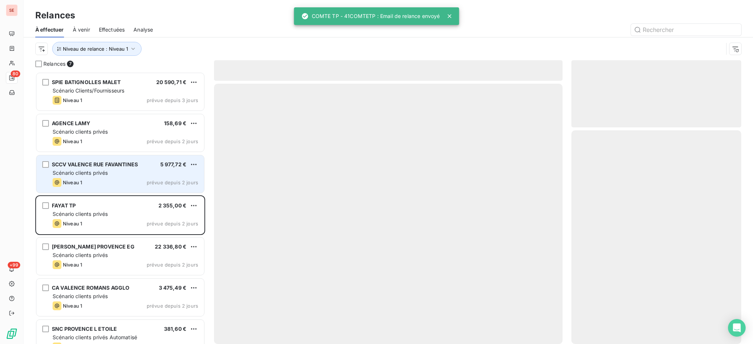
click at [96, 177] on div "SCCV VALENCE [STREET_ADDRESS] € Scénario clients privés Niveau 1 prévue depuis …" at bounding box center [120, 175] width 168 height 38
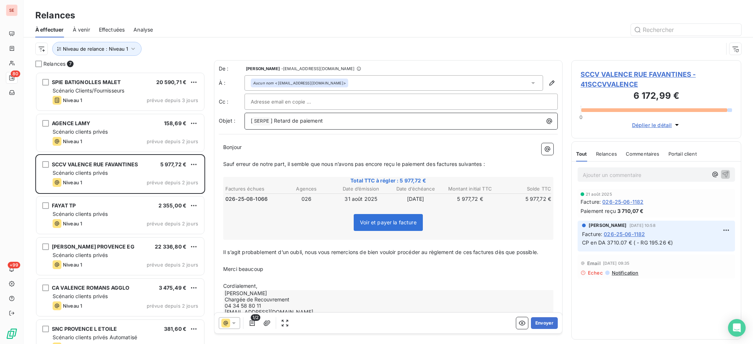
click at [338, 119] on p "[ SERPE ﻿ ] Retard de paiement" at bounding box center [403, 121] width 304 height 9
click at [356, 117] on p "[ SERPE ﻿ ] Retard de paiement" at bounding box center [403, 121] width 304 height 9
click at [631, 75] on span "SCCV VALENCE RUE FAVANTINES - 41SCCVVALENCE" at bounding box center [656, 79] width 151 height 20
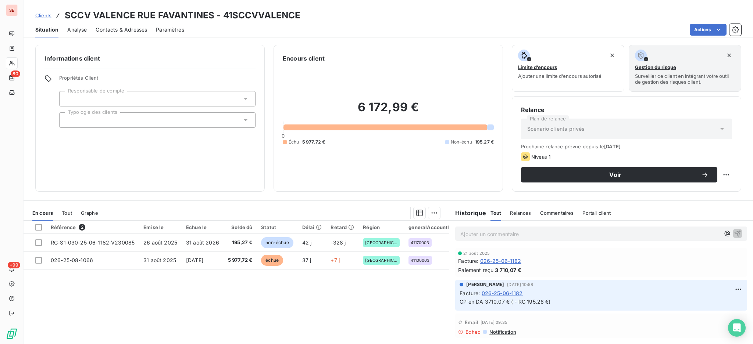
click at [114, 28] on span "Contacts & Adresses" at bounding box center [121, 29] width 51 height 7
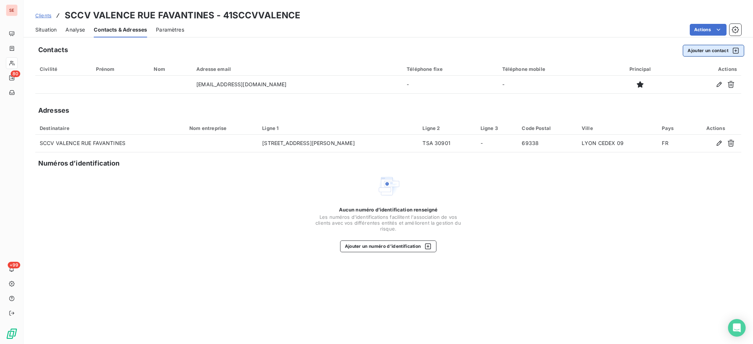
click at [712, 51] on button "Ajouter un contact" at bounding box center [713, 51] width 61 height 12
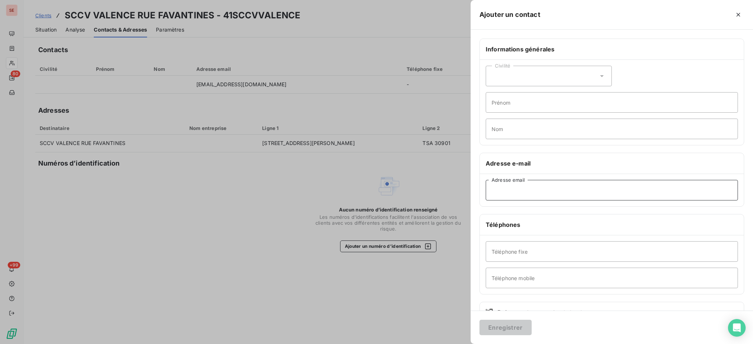
click at [573, 193] on input "Adresse email" at bounding box center [612, 190] width 252 height 21
paste input "dchambron@dctec.fr"
type input "dchambron@dctec.fr"
click at [515, 329] on button "Enregistrer" at bounding box center [505, 327] width 52 height 15
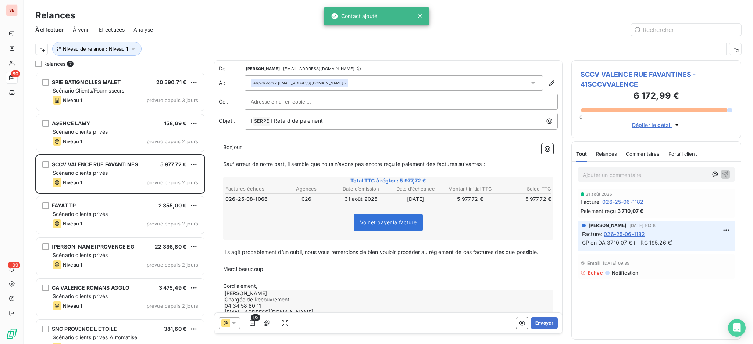
scroll to position [265, 162]
click at [652, 75] on span "SCCV VALENCE RUE FAVANTINES - 41SCCVVALENCE" at bounding box center [656, 79] width 151 height 20
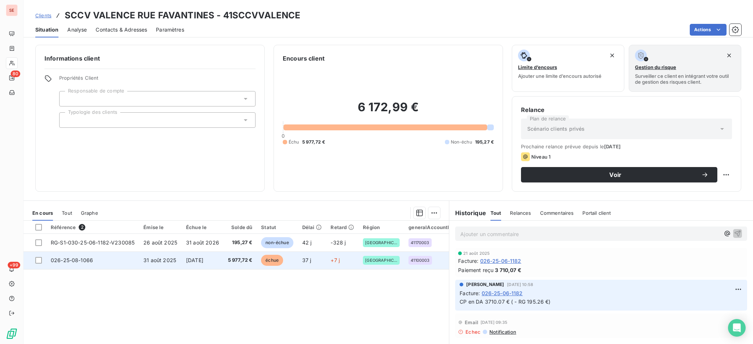
click at [160, 263] on span "31 août 2025" at bounding box center [159, 260] width 33 height 6
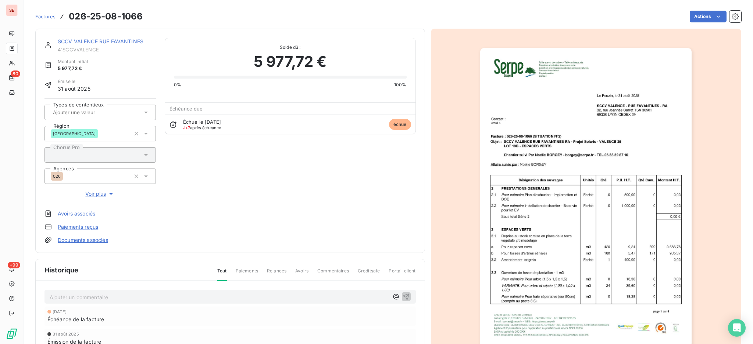
click at [84, 239] on link "Documents associés" at bounding box center [83, 240] width 50 height 7
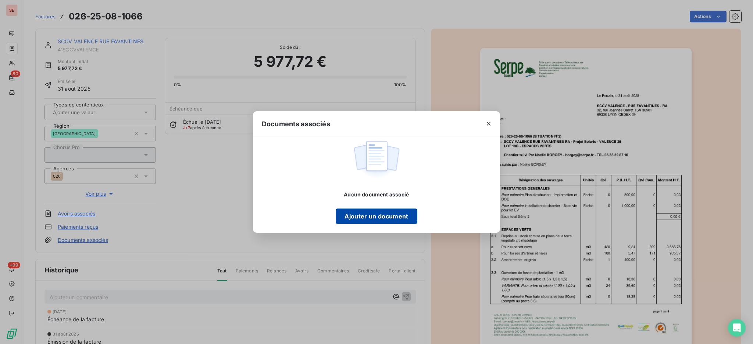
click at [370, 216] on button "Ajouter un document" at bounding box center [376, 216] width 81 height 15
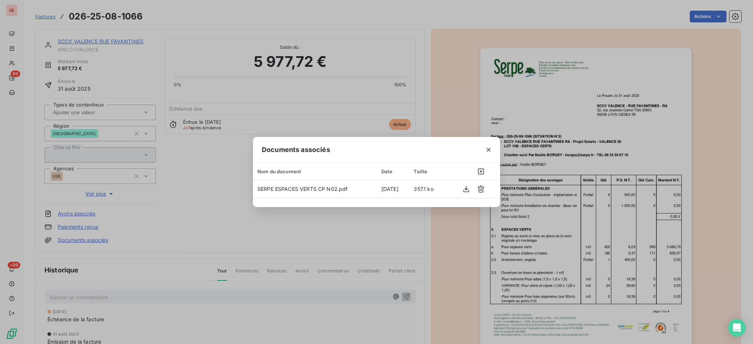
click at [151, 296] on div "Documents associés Nom du document Date Taille SERPE ESPACES VERTS CP N02.pdf 7…" at bounding box center [376, 172] width 753 height 344
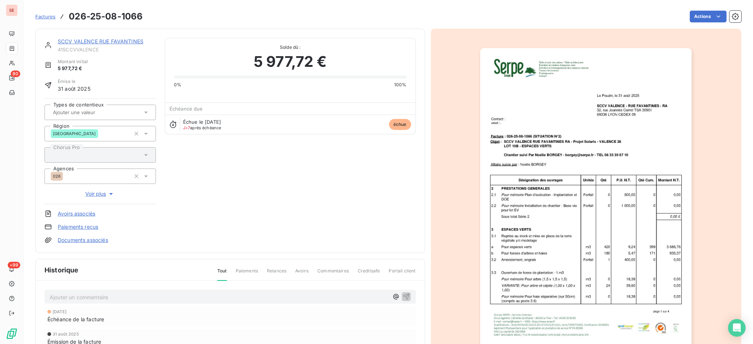
click at [194, 296] on p "Ajouter un commentaire ﻿" at bounding box center [219, 297] width 339 height 9
click at [404, 296] on icon "button" at bounding box center [406, 296] width 7 height 7
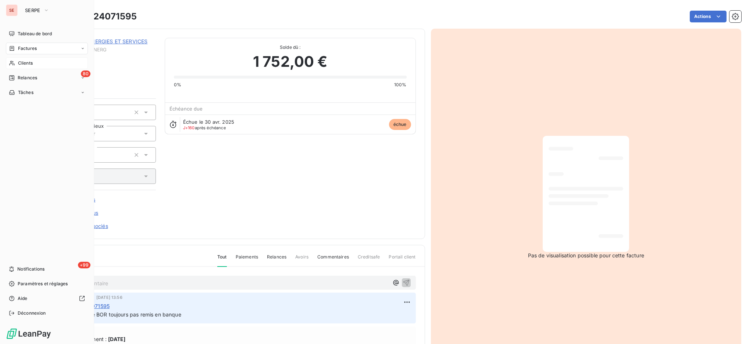
click at [22, 66] on span "Clients" at bounding box center [25, 63] width 15 height 7
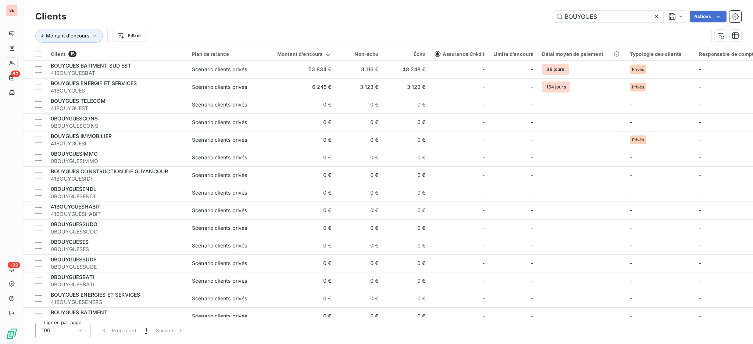
drag, startPoint x: 625, startPoint y: 16, endPoint x: 521, endPoint y: 8, distance: 103.6
click at [572, 0] on html "SE 80 +99 Clients BOUYGUES Actions Montant d'encours Filtrer Client 15 Plan de …" at bounding box center [376, 172] width 753 height 344
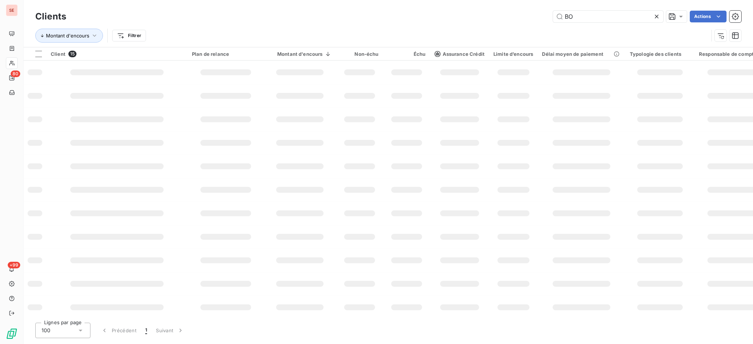
type input "B"
type input "d"
type input "edouard"
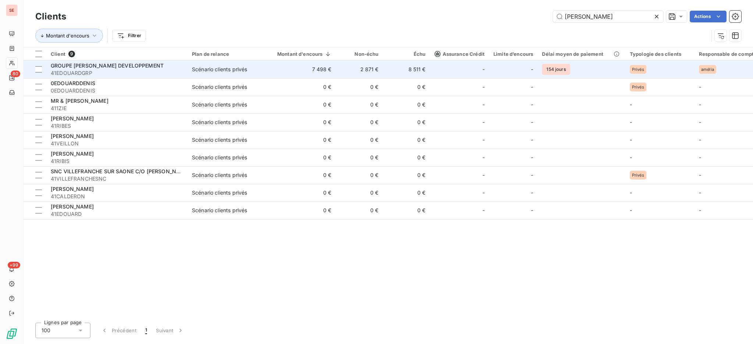
click at [144, 67] on span "GROUPE [PERSON_NAME] DEVELOPPEMENT" at bounding box center [107, 66] width 113 height 6
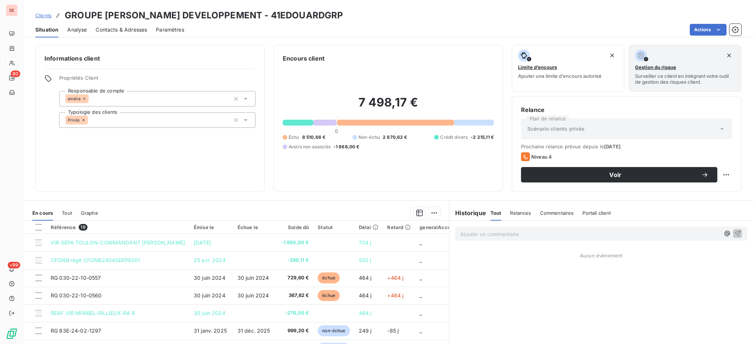
click at [122, 34] on div "Contacts & Adresses" at bounding box center [121, 29] width 51 height 15
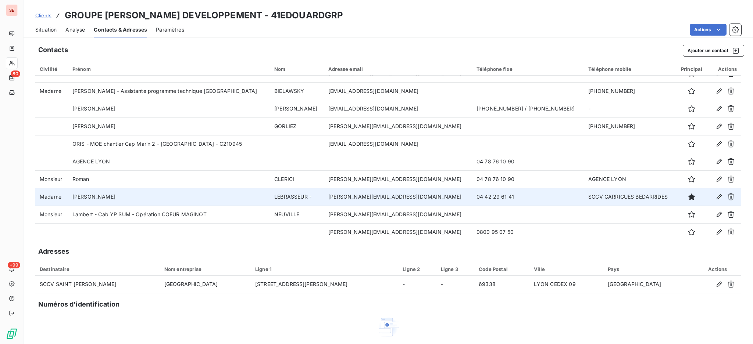
scroll to position [17, 0]
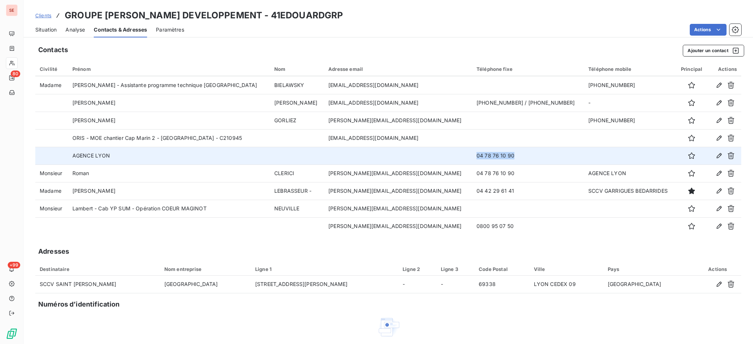
drag, startPoint x: 496, startPoint y: 157, endPoint x: 394, endPoint y: 152, distance: 101.9
click at [400, 151] on tr "AGENCE LYON 04 78 76 10 90" at bounding box center [388, 156] width 706 height 18
